Goal: Find specific page/section: Find specific page/section

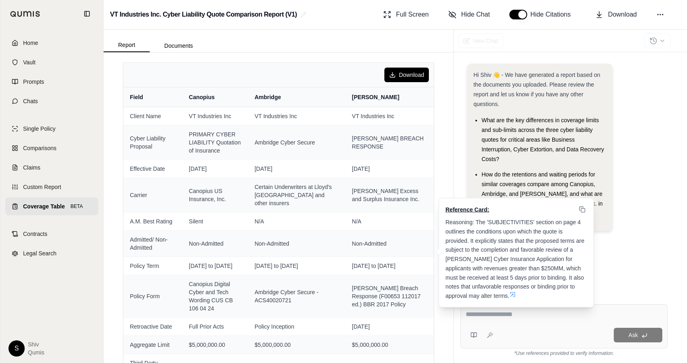
scroll to position [1035, 0]
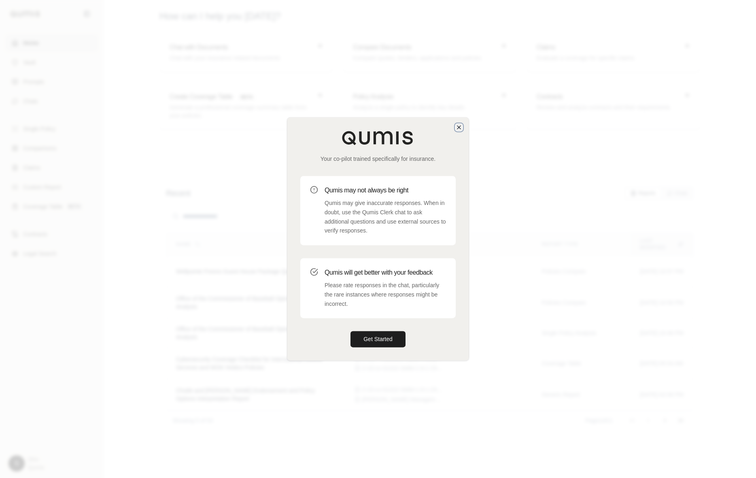
click at [458, 127] on icon "button" at bounding box center [459, 127] width 6 height 6
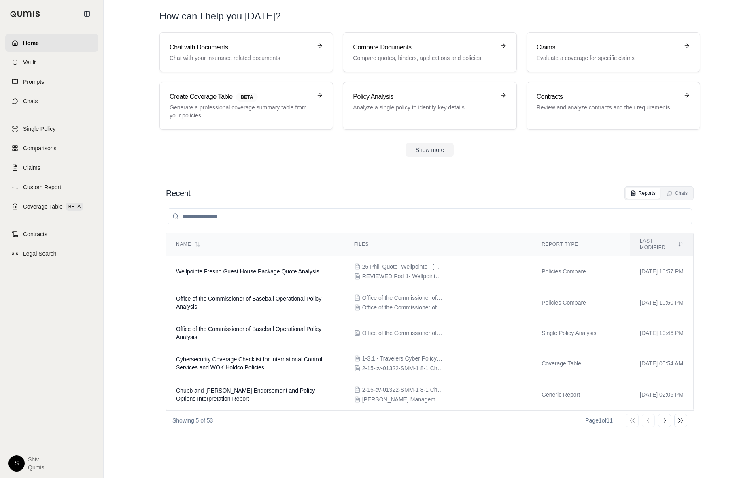
click at [38, 217] on div "Home Vault Prompts Chats Single Policy Comparisons Claims Custom Report Coverag…" at bounding box center [51, 253] width 103 height 450
click at [38, 215] on link "Coverage Table BETA" at bounding box center [51, 207] width 93 height 18
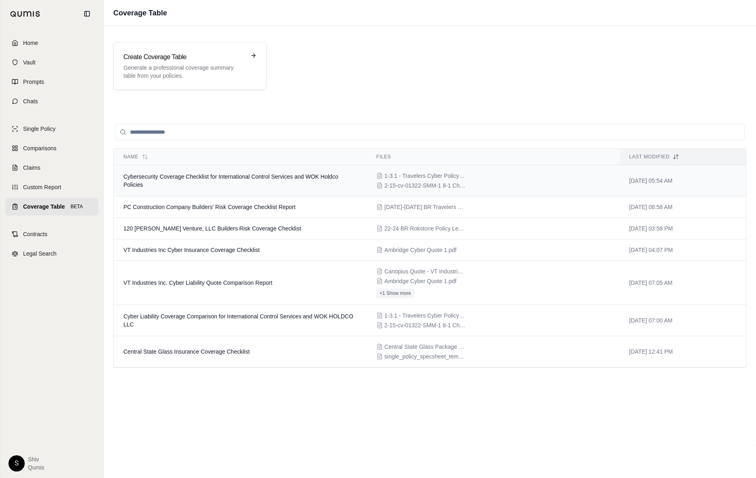
click at [217, 183] on td "Cybersecurity Coverage Checklist for International Control Services and WOK Hol…" at bounding box center [240, 180] width 253 height 31
click at [255, 283] on span "VT Industries Inc. Cyber Liability Quote Comparison Report" at bounding box center [197, 282] width 149 height 6
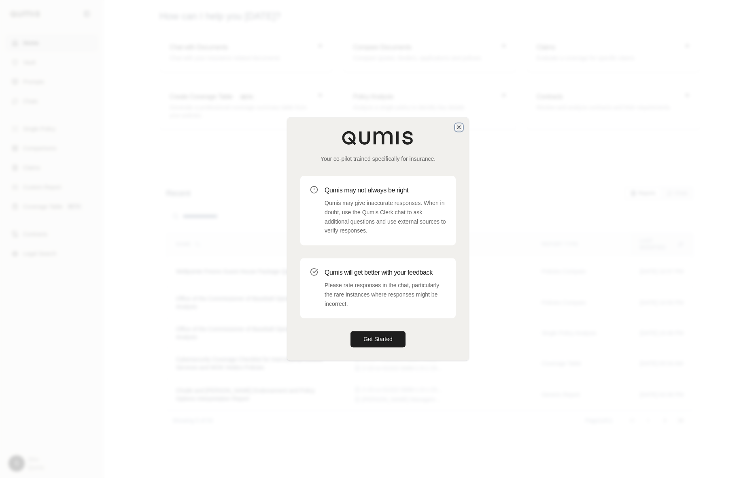
click at [459, 126] on icon "button" at bounding box center [459, 127] width 6 height 6
